Goal: Task Accomplishment & Management: Manage account settings

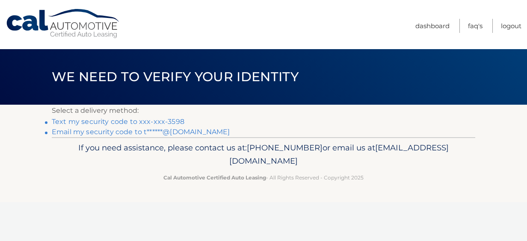
click at [100, 122] on link "Text my security code to xxx-xxx-3598" at bounding box center [118, 122] width 133 height 8
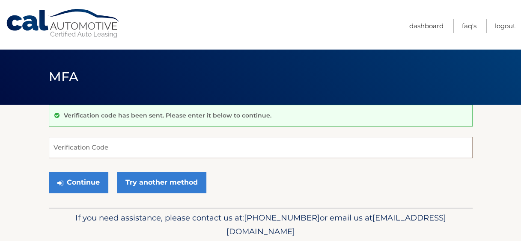
click at [92, 146] on input "Verification Code" at bounding box center [261, 147] width 424 height 21
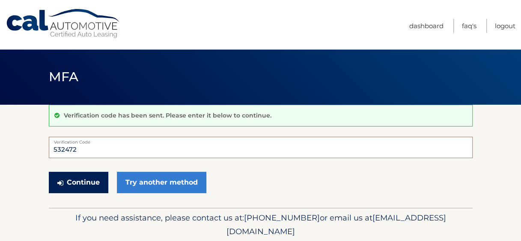
type input "532472"
click at [81, 183] on button "Continue" at bounding box center [78, 182] width 59 height 21
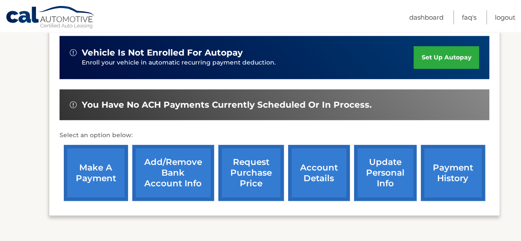
scroll to position [228, 0]
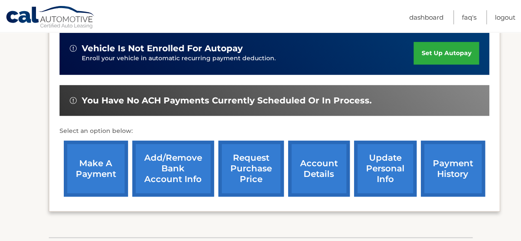
click at [95, 167] on link "make a payment" at bounding box center [96, 169] width 64 height 56
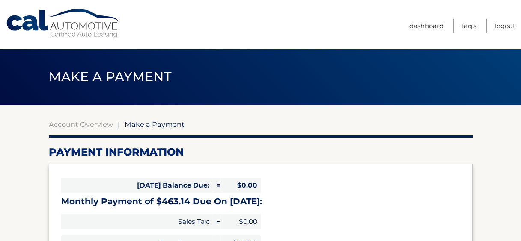
select select "MGVjNWU5ZjMtNTA1Ni00YjEzLTk0OWUtMjAxZTZlZmIzMTYy"
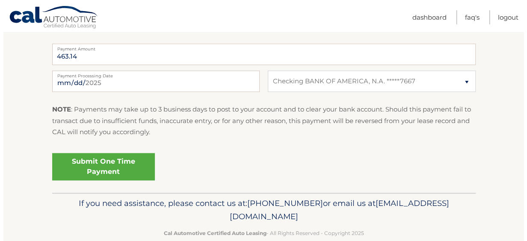
scroll to position [355, 0]
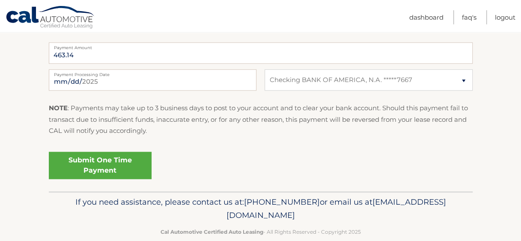
click at [107, 165] on link "Submit One Time Payment" at bounding box center [100, 165] width 103 height 27
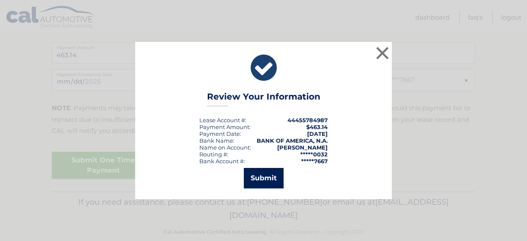
click at [276, 180] on button "Submit" at bounding box center [264, 178] width 40 height 21
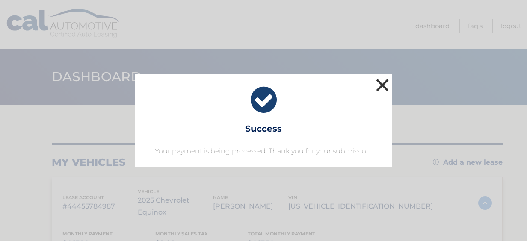
click at [382, 82] on button "×" at bounding box center [382, 85] width 17 height 17
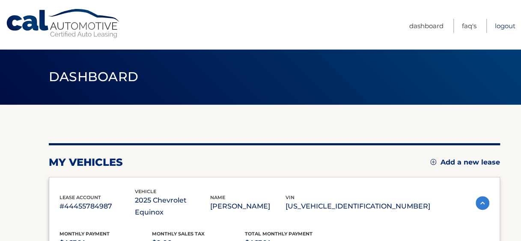
click at [502, 24] on link "Logout" at bounding box center [505, 26] width 21 height 14
